Goal: Information Seeking & Learning: Learn about a topic

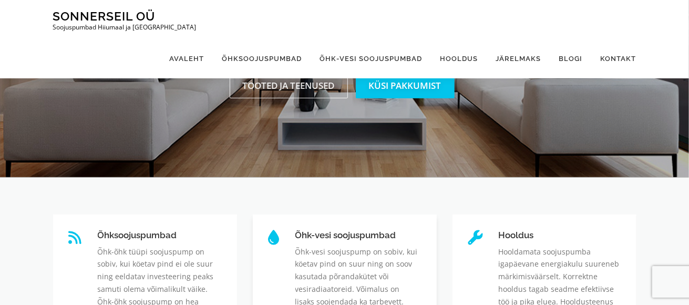
scroll to position [119, 0]
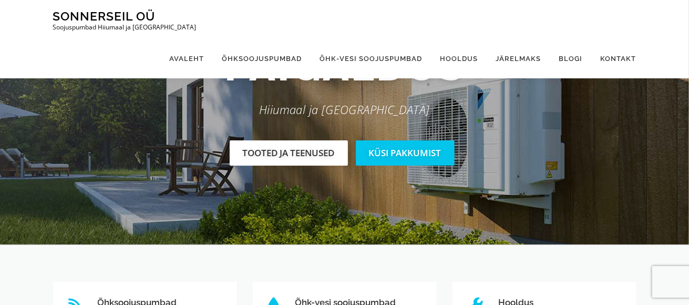
click at [286, 152] on link "Tooted ja teenused" at bounding box center [289, 152] width 118 height 25
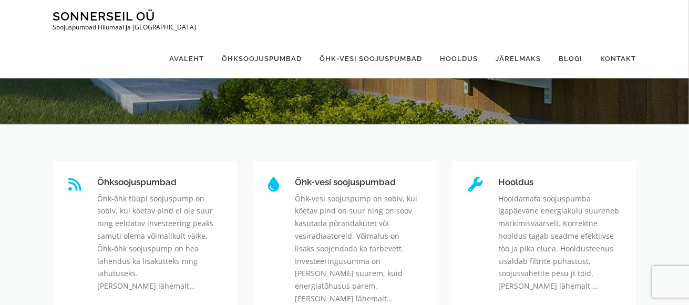
scroll to position [166, 0]
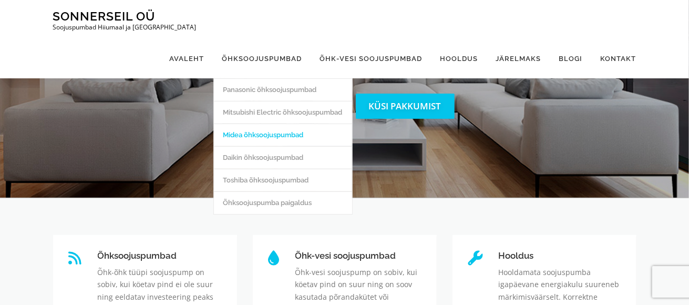
click at [260, 124] on link "Midea õhksoojuspumbad" at bounding box center [283, 135] width 138 height 23
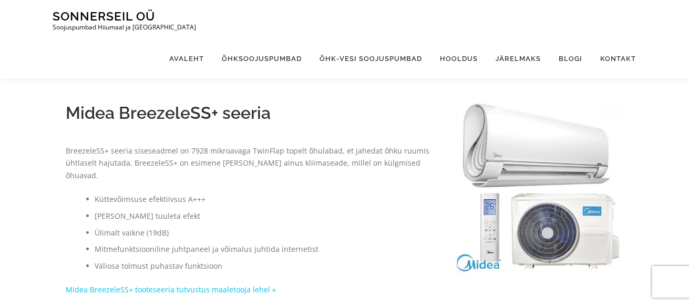
scroll to position [158, 0]
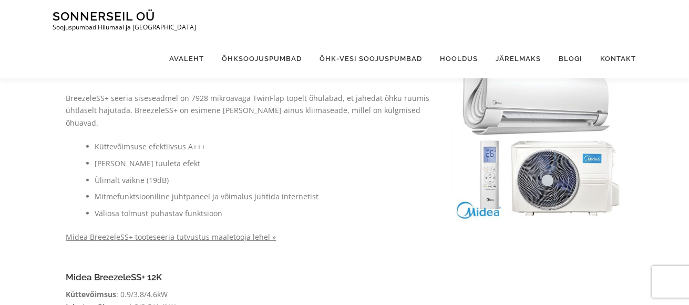
click at [185, 232] on link "Midea BreezeleSS+ tooteseeria tutvustus maaletooja lehel »" at bounding box center [171, 237] width 210 height 10
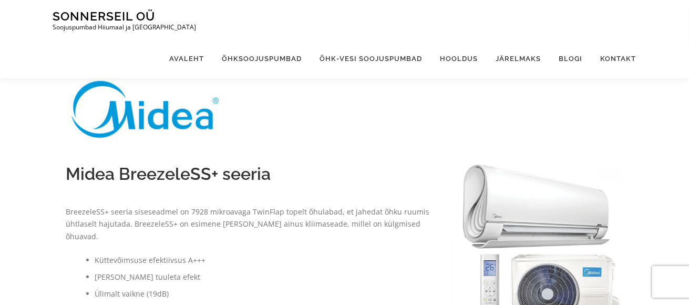
scroll to position [0, 0]
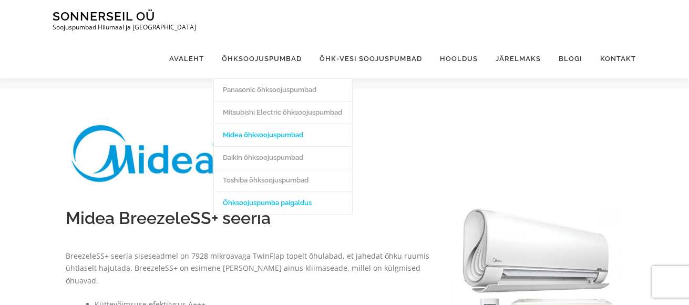
click at [260, 191] on link "Õhksoojuspumba paigaldus" at bounding box center [283, 202] width 138 height 23
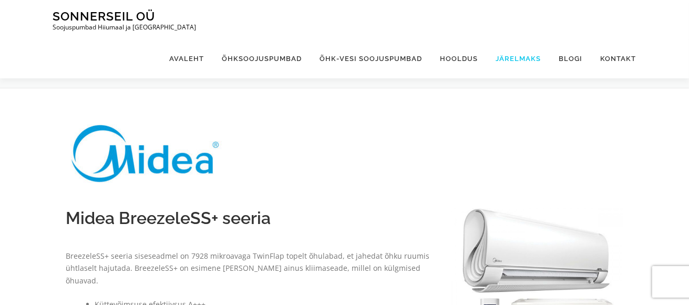
click at [518, 39] on link "Järelmaks" at bounding box center [518, 58] width 63 height 39
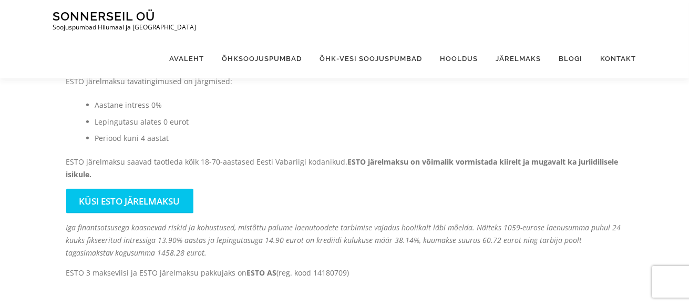
scroll to position [736, 0]
